Goal: Task Accomplishment & Management: Manage account settings

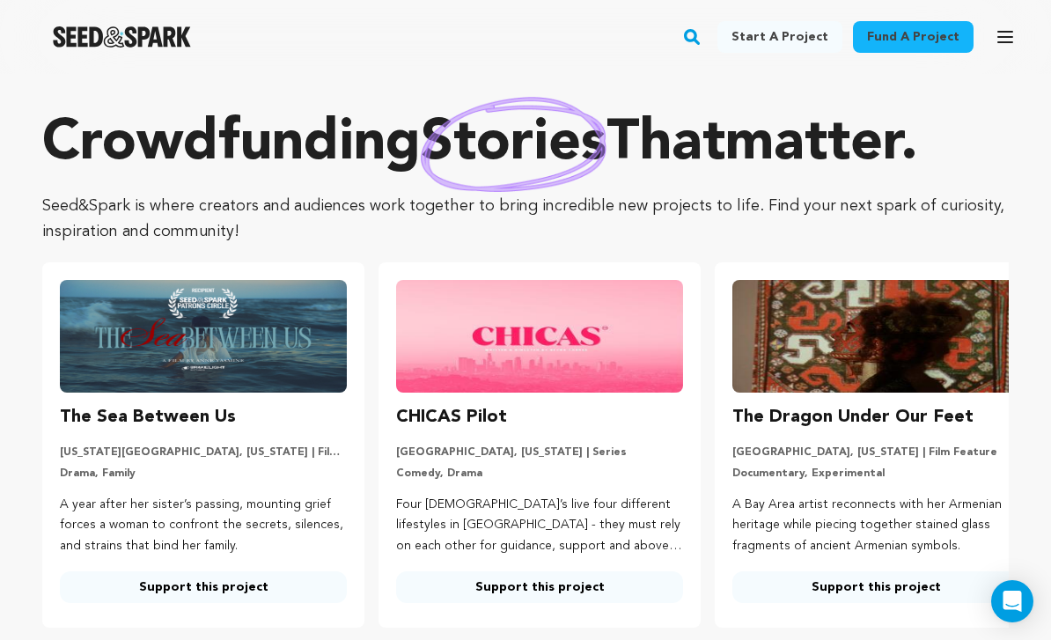
click at [997, 41] on icon "button" at bounding box center [1005, 36] width 21 height 21
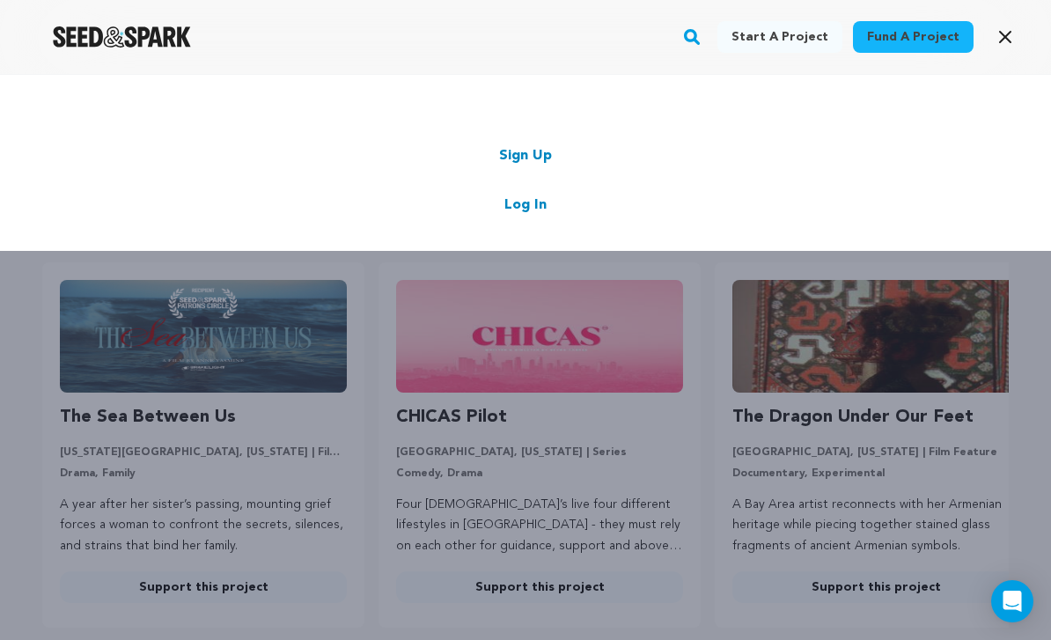
click at [532, 210] on link "Log In" at bounding box center [525, 205] width 42 height 21
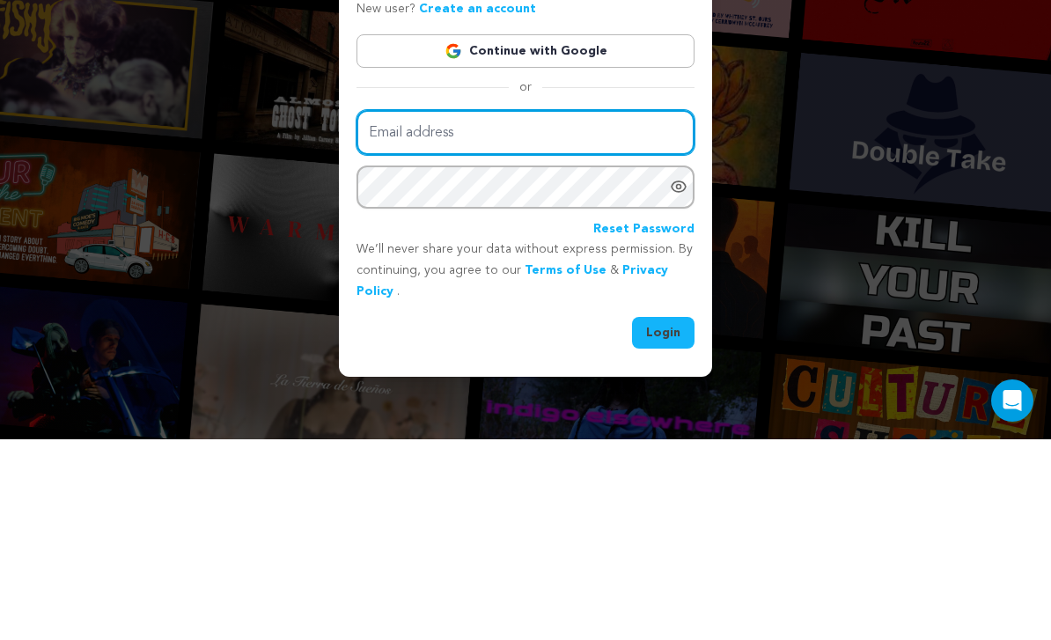
type input "blueroseseries@gmail.com"
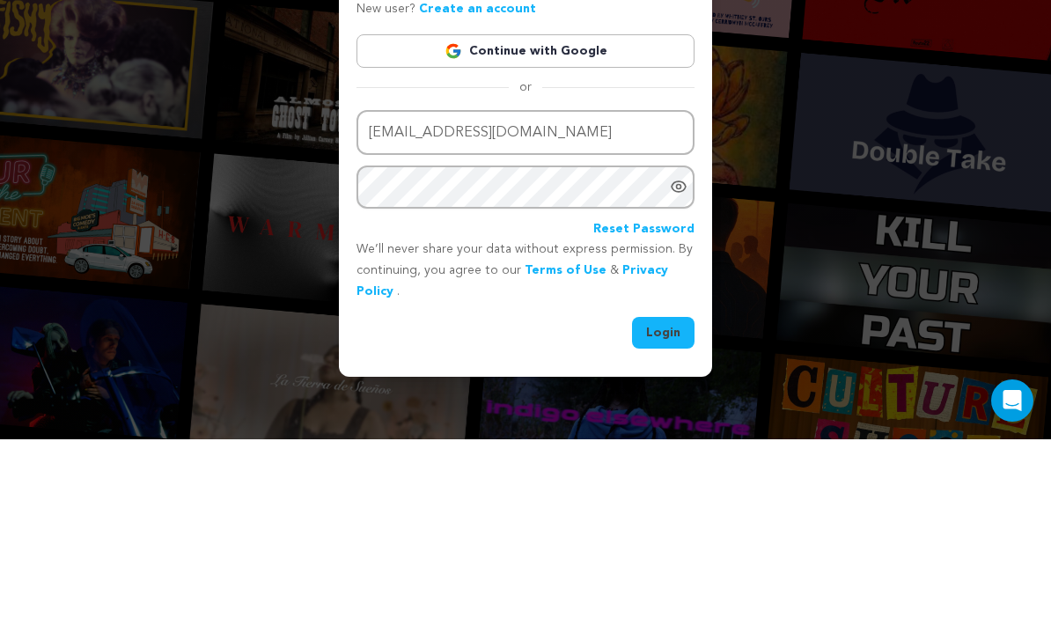
click at [664, 518] on button "Login" at bounding box center [663, 534] width 63 height 32
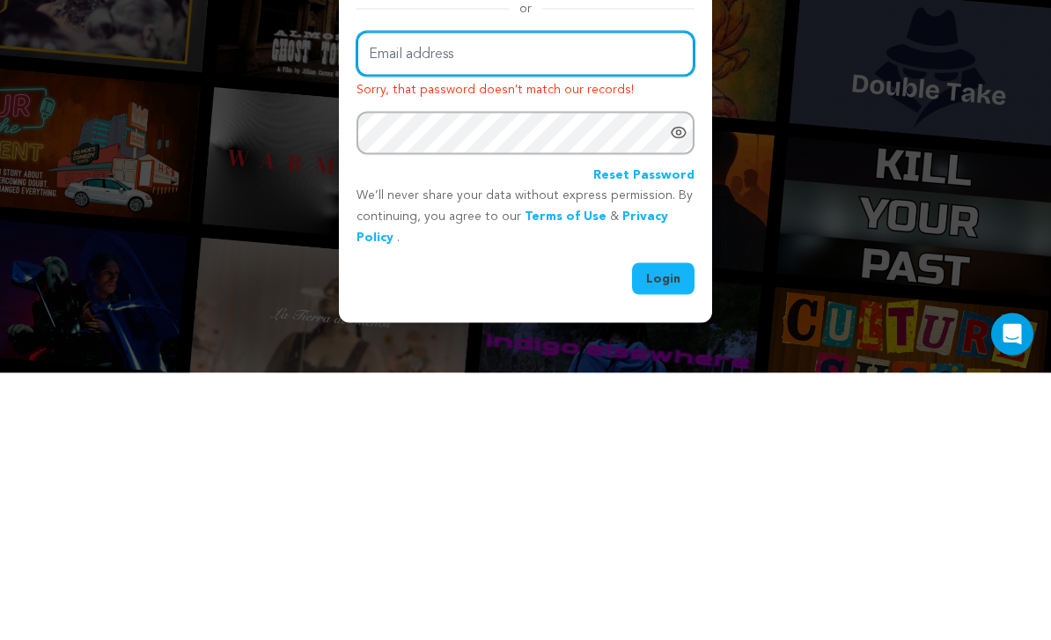
scroll to position [56, 0]
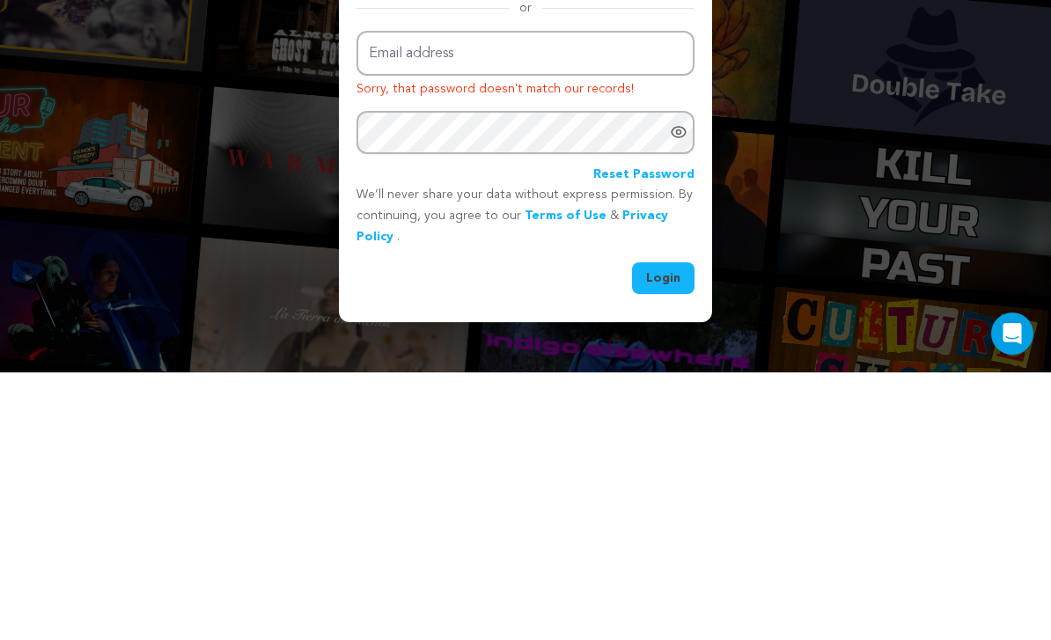
click at [634, 333] on div "Log In New user? Create an account Continue with Google or Email address Sorry,…" at bounding box center [525, 320] width 1051 height 640
